Goal: Task Accomplishment & Management: Manage account settings

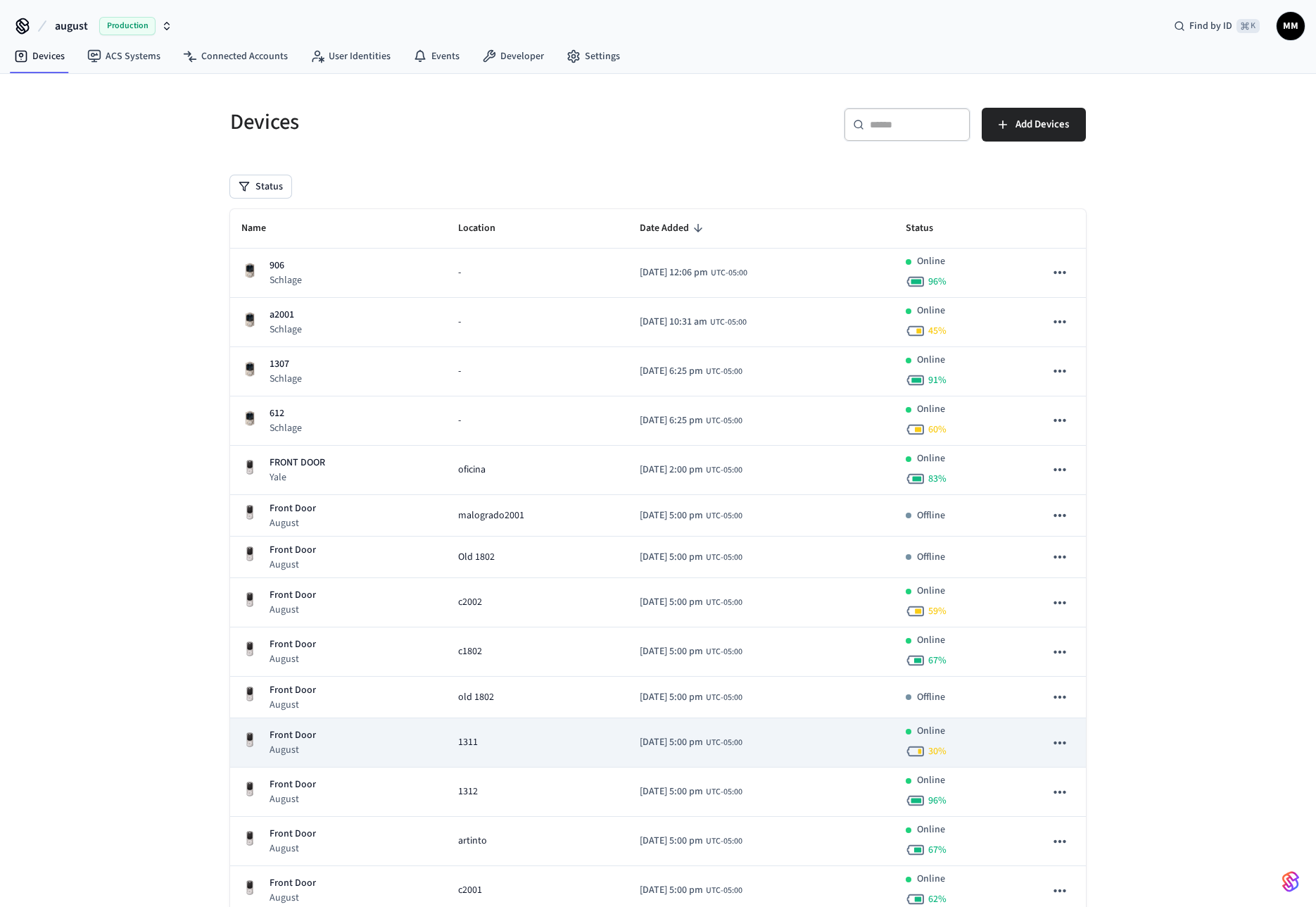
click at [458, 743] on span "1311" at bounding box center [468, 743] width 20 height 15
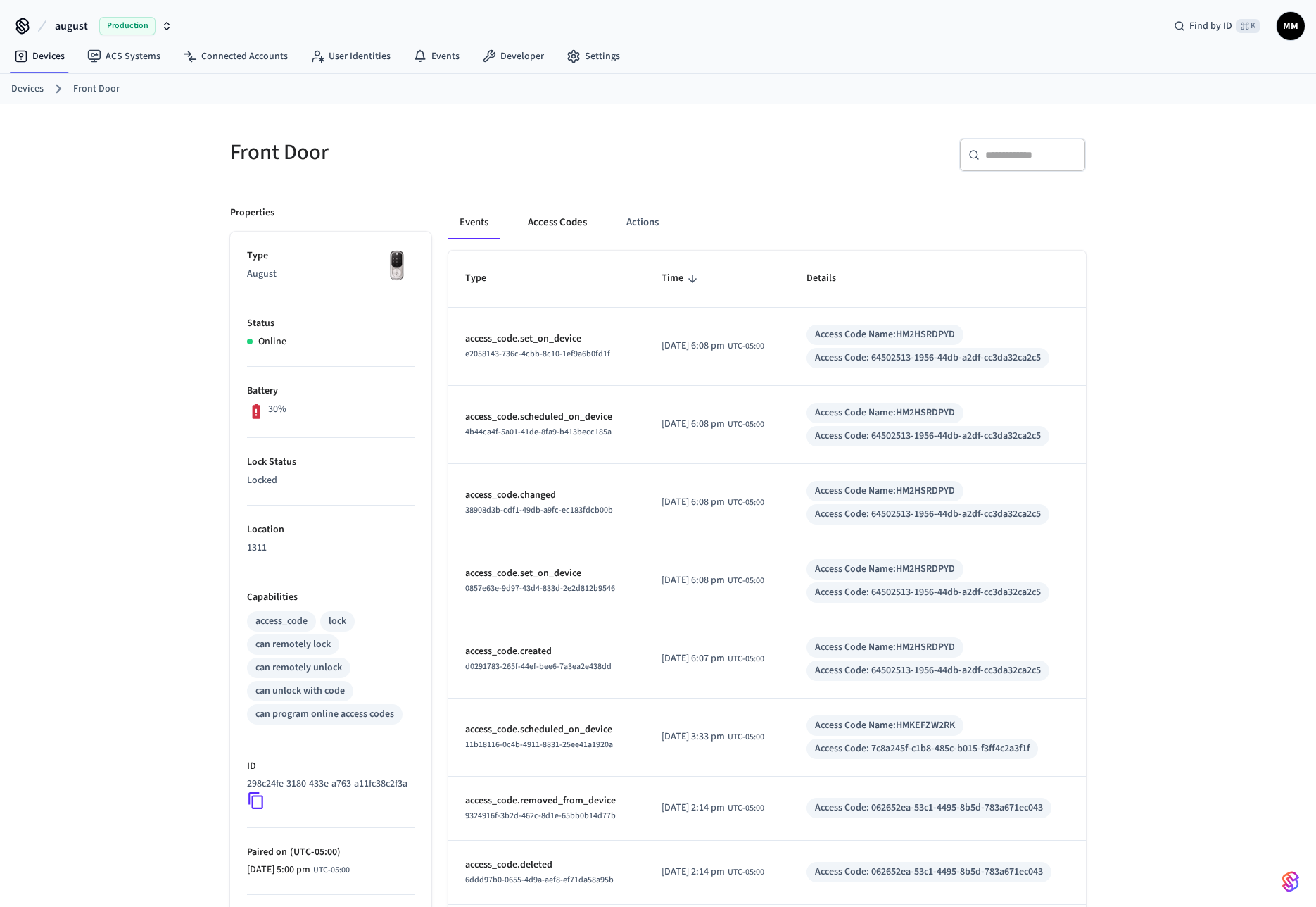
click at [564, 221] on button "Access Codes" at bounding box center [558, 223] width 82 height 34
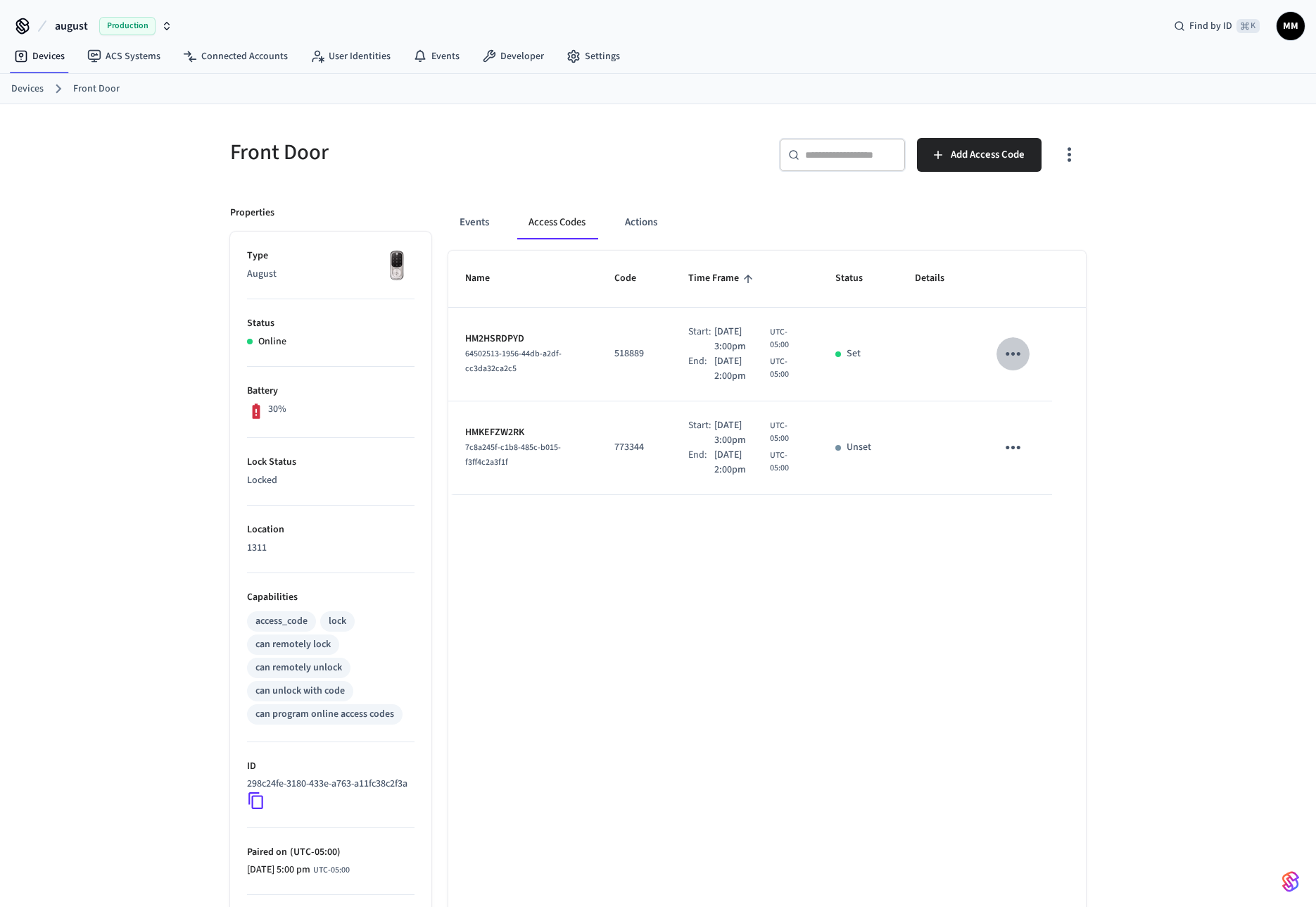
click at [1022, 355] on icon "sticky table" at bounding box center [1013, 354] width 22 height 22
click at [1053, 437] on li "Delete" at bounding box center [1047, 432] width 67 height 37
click at [763, 592] on div "Name Code Time Frame Status Details HMKEFZW2RK 7c8a245f-c1b8-485c-b015-f3ff4c2a…" at bounding box center [767, 640] width 638 height 778
